Goal: Information Seeking & Learning: Learn about a topic

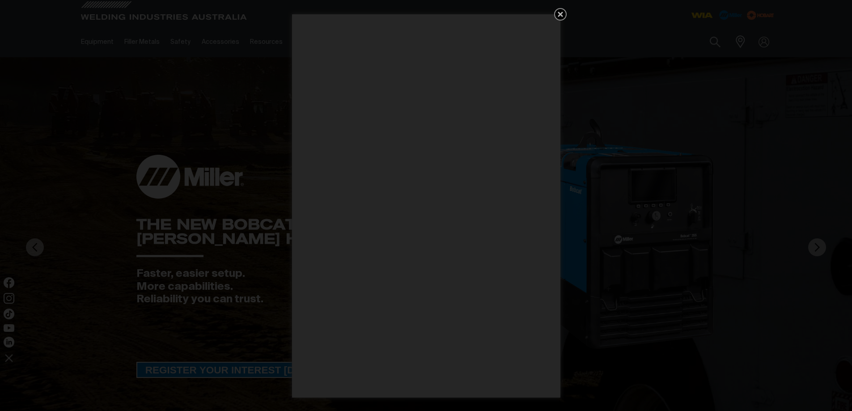
click at [561, 12] on icon "Get 5 WIA Welding Guides Free!" at bounding box center [560, 14] width 11 height 11
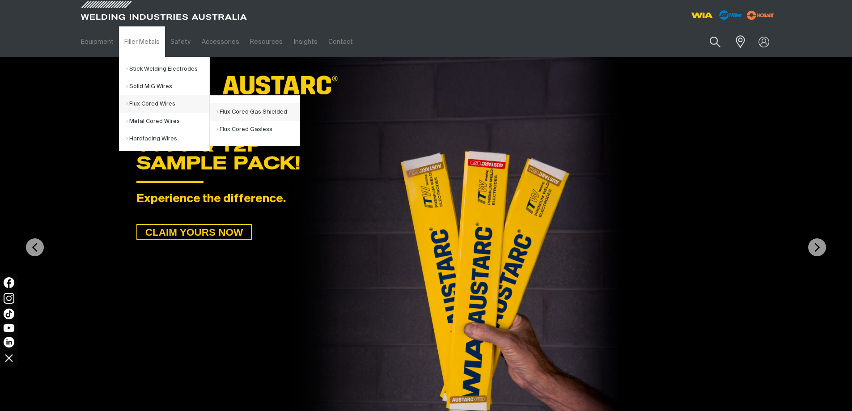
click at [271, 113] on link "Flux Cored Gas Shielded" at bounding box center [258, 111] width 83 height 17
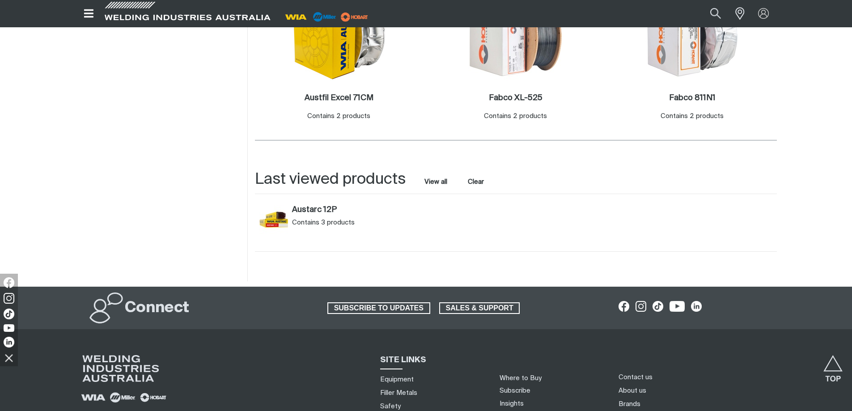
scroll to position [224, 0]
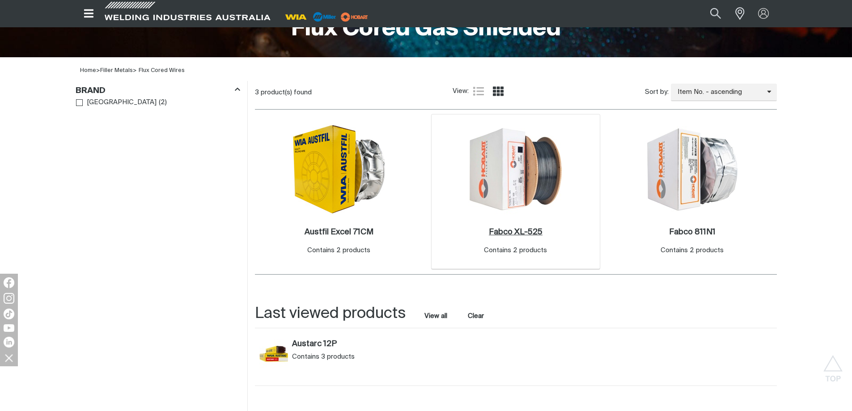
click at [531, 235] on h2 "Fabco XL-525 ." at bounding box center [516, 232] width 54 height 8
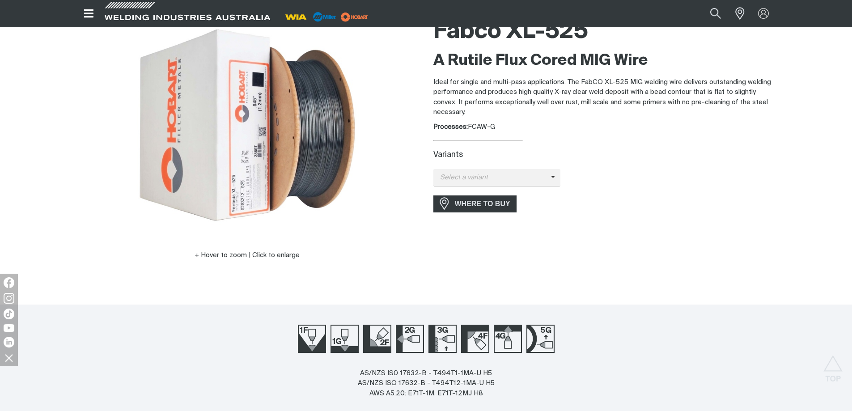
scroll to position [45, 0]
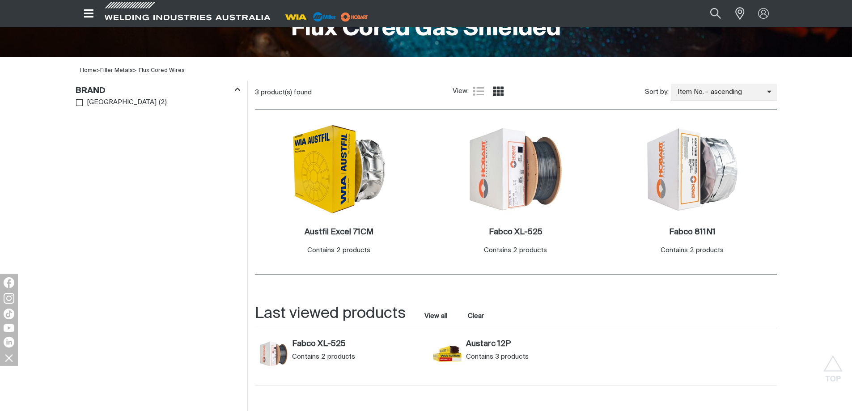
scroll to position [358, 0]
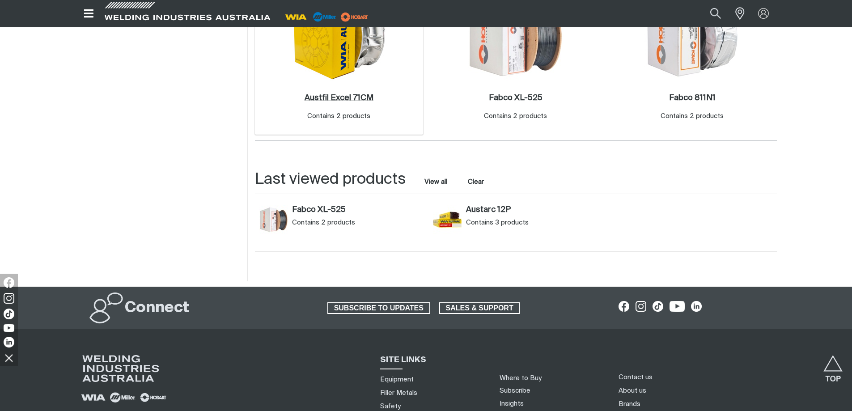
click at [332, 99] on h2 "Austfil Excel 71CM ." at bounding box center [339, 98] width 69 height 8
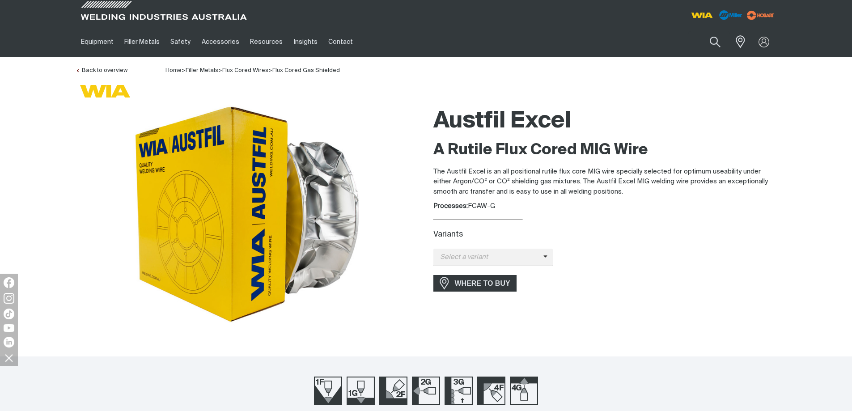
scroll to position [179, 0]
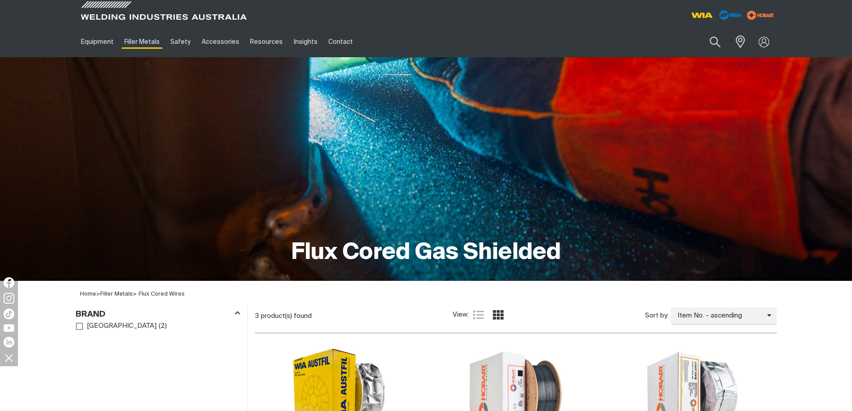
scroll to position [358, 0]
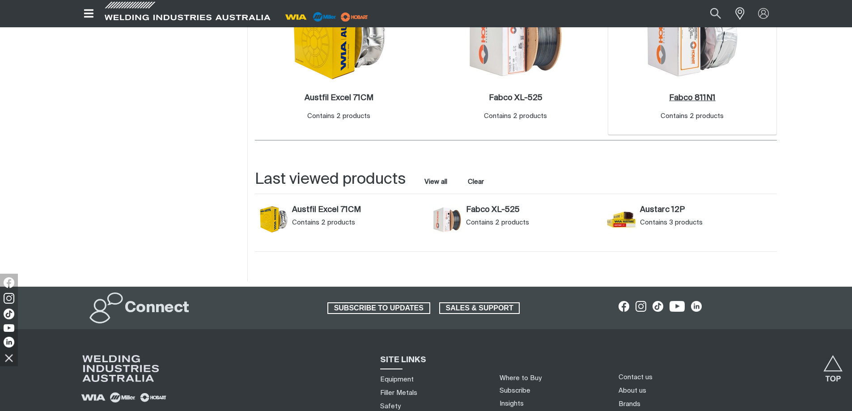
click at [699, 98] on h2 "Fabco 811N1 ." at bounding box center [692, 98] width 47 height 8
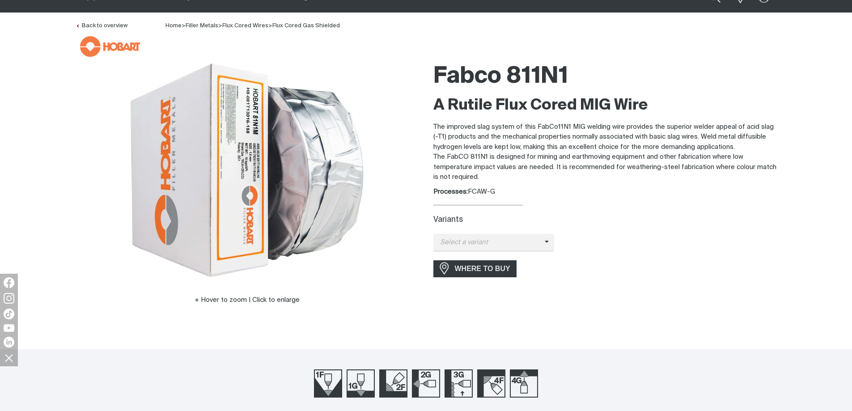
scroll to position [224, 0]
